Goal: Navigation & Orientation: Find specific page/section

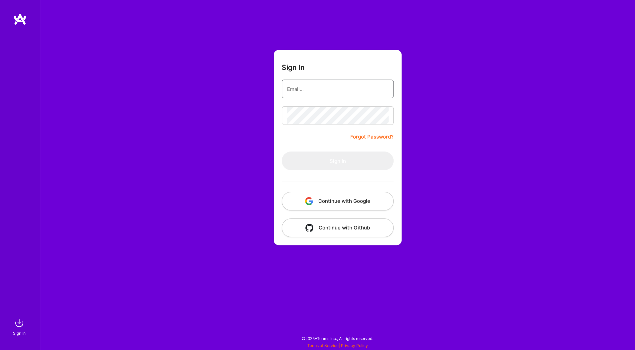
type input "[EMAIL_ADDRESS][DOMAIN_NAME]"
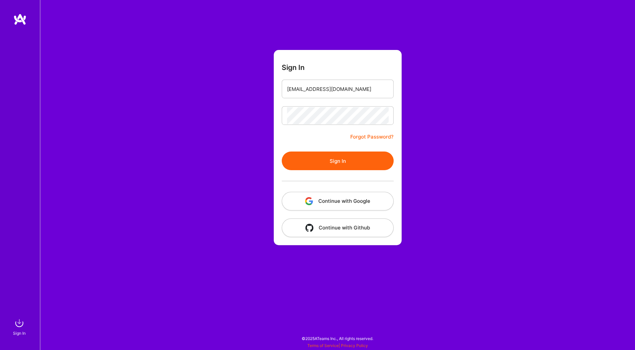
click at [331, 143] on form "Sign In [EMAIL_ADDRESS][DOMAIN_NAME] Forgot Password? Sign In Continue with Goo…" at bounding box center [338, 147] width 128 height 195
click at [331, 160] on button "Sign In" at bounding box center [338, 161] width 112 height 19
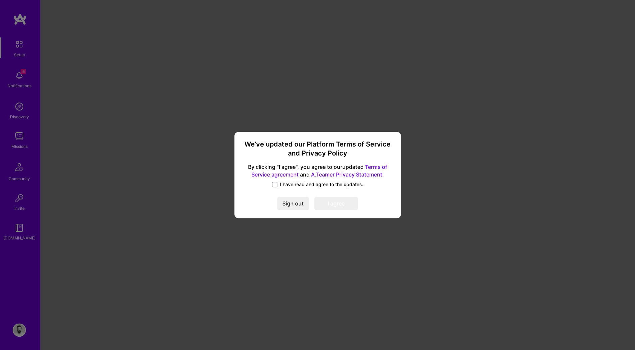
click at [278, 184] on label "I have read and agree to the updates." at bounding box center [317, 184] width 91 height 7
click at [0, 0] on input "I have read and agree to the updates." at bounding box center [0, 0] width 0 height 0
click at [345, 202] on button "I agree" at bounding box center [337, 203] width 44 height 13
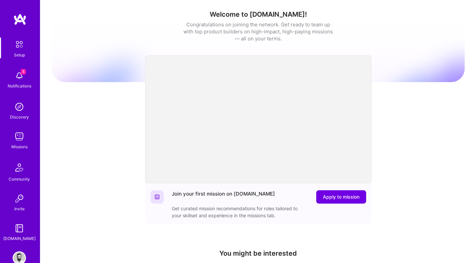
click at [22, 42] on img at bounding box center [19, 44] width 14 height 14
click at [19, 79] on img at bounding box center [19, 75] width 13 height 13
click at [20, 201] on img at bounding box center [19, 198] width 13 height 13
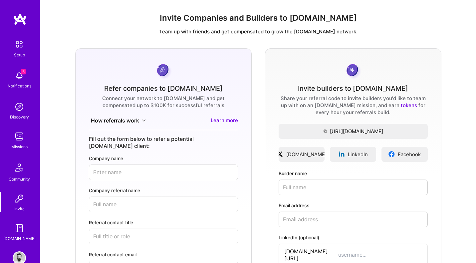
click at [21, 109] on img at bounding box center [19, 106] width 13 height 13
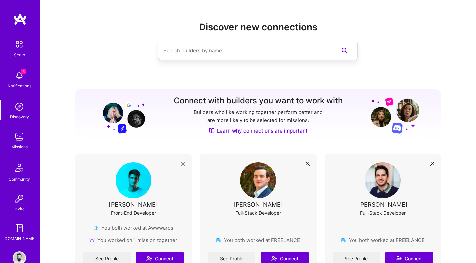
click at [24, 134] on img at bounding box center [19, 136] width 13 height 13
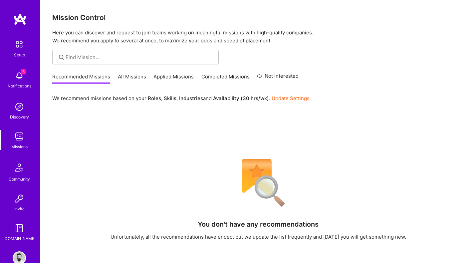
click at [129, 79] on link "All Missions" at bounding box center [132, 78] width 28 height 11
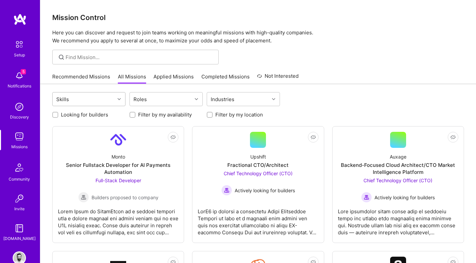
click at [118, 98] on icon at bounding box center [119, 98] width 3 height 3
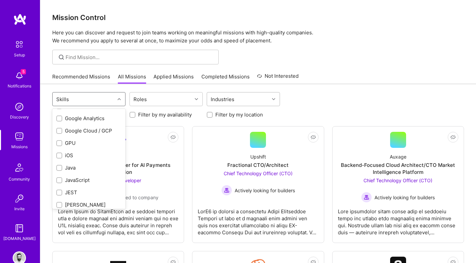
scroll to position [317, 0]
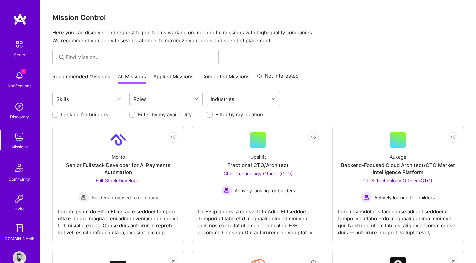
click at [348, 63] on div at bounding box center [258, 57] width 436 height 15
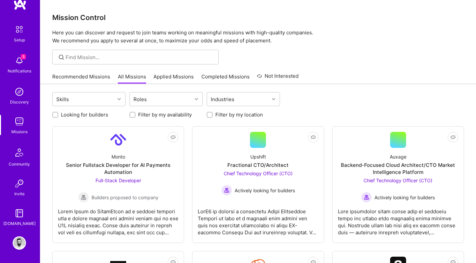
click at [20, 241] on img at bounding box center [19, 242] width 13 height 13
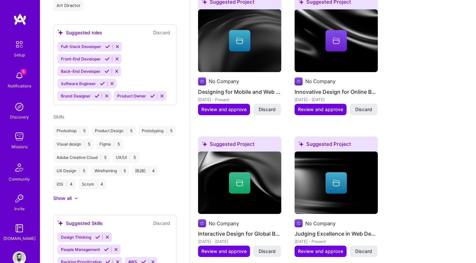
scroll to position [424, 0]
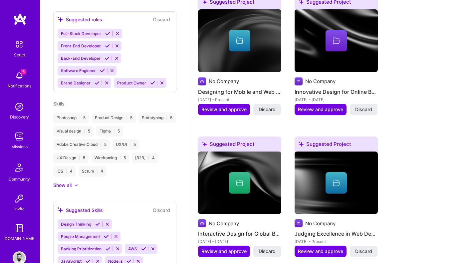
click at [22, 15] on img at bounding box center [19, 19] width 13 height 12
